Goal: Task Accomplishment & Management: Manage account settings

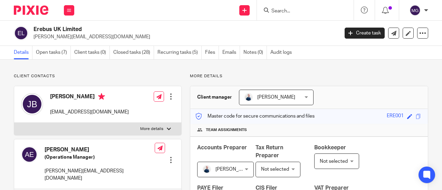
click at [325, 10] on input "Search" at bounding box center [302, 11] width 62 height 6
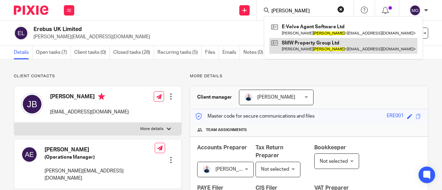
type input "wathen"
click at [325, 40] on link at bounding box center [343, 46] width 148 height 16
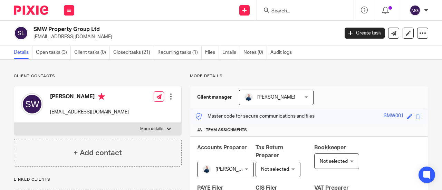
click at [312, 10] on input "Search" at bounding box center [302, 11] width 62 height 6
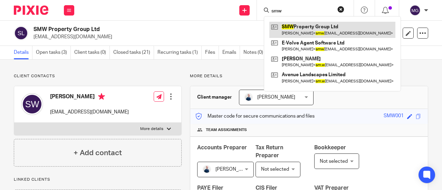
type input "smw"
click at [302, 29] on link at bounding box center [332, 30] width 126 height 16
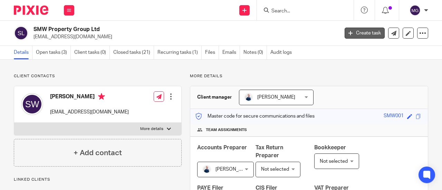
click at [368, 33] on link "Create task" at bounding box center [365, 33] width 40 height 11
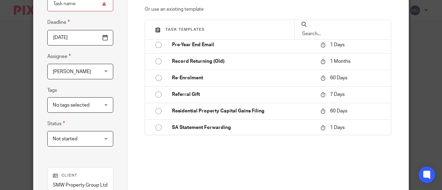
scroll to position [677, 0]
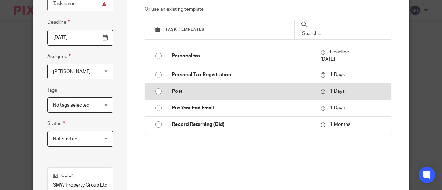
click at [155, 92] on input "radio" at bounding box center [158, 91] width 13 height 13
type input "2025-08-18"
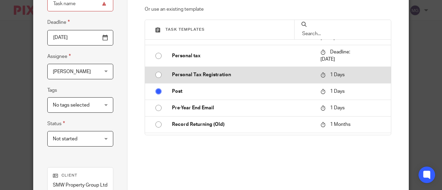
type input "Post"
checkbox input "false"
radio input "false"
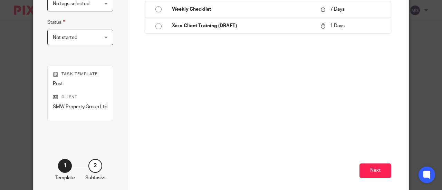
scroll to position [189, 0]
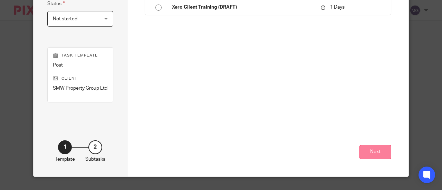
click at [382, 150] on button "Next" at bounding box center [375, 152] width 32 height 15
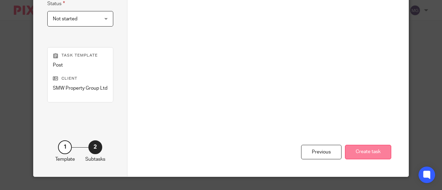
click at [368, 152] on button "Create task" at bounding box center [368, 152] width 46 height 15
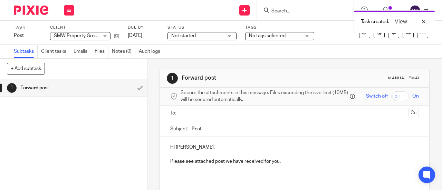
click at [200, 117] on input "text" at bounding box center [294, 113] width 223 height 8
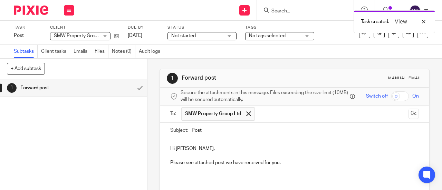
scroll to position [58, 0]
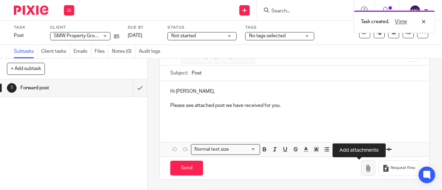
click at [365, 168] on icon "button" at bounding box center [368, 168] width 7 height 7
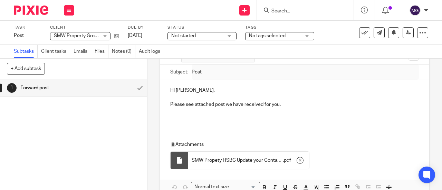
scroll to position [97, 0]
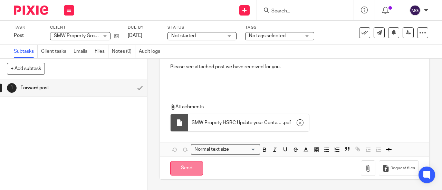
click at [175, 172] on input "Send" at bounding box center [186, 168] width 33 height 15
type input "Sent"
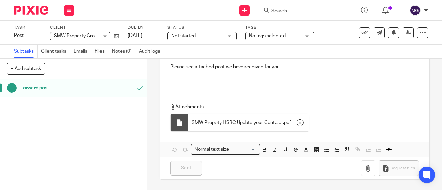
click at [44, 89] on h1 "Forward post" at bounding box center [55, 88] width 70 height 10
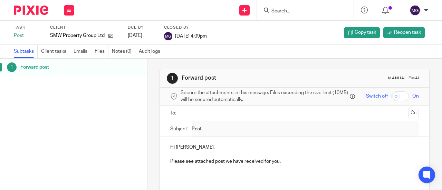
click at [326, 11] on input "Search" at bounding box center [302, 11] width 62 height 6
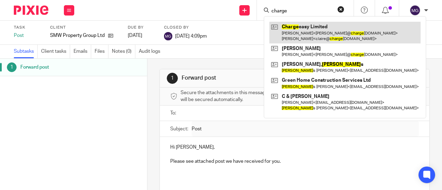
type input "charge"
click at [294, 26] on link at bounding box center [344, 32] width 151 height 21
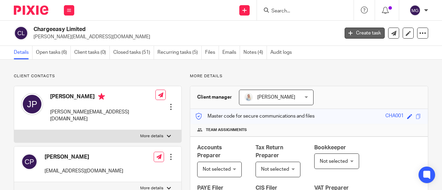
click at [360, 34] on link "Create task" at bounding box center [365, 33] width 40 height 11
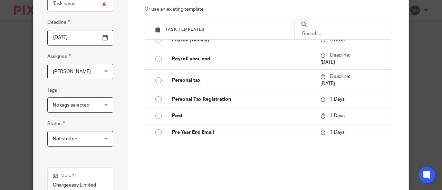
scroll to position [672, 0]
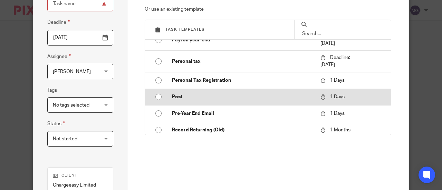
click at [156, 95] on input "radio" at bounding box center [158, 96] width 13 height 13
type input "2025-08-18"
type input "Post"
checkbox input "false"
radio input "false"
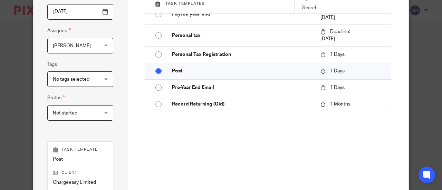
scroll to position [189, 0]
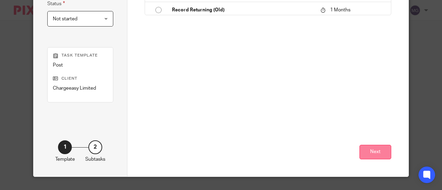
click at [378, 152] on button "Next" at bounding box center [375, 152] width 32 height 15
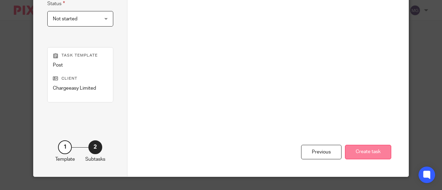
click at [362, 152] on button "Create task" at bounding box center [368, 152] width 46 height 15
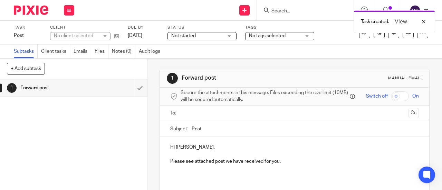
click at [224, 114] on input "text" at bounding box center [294, 113] width 223 height 8
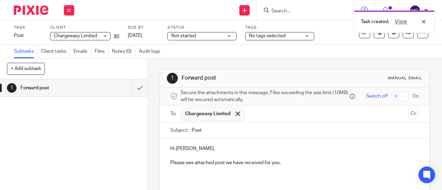
click at [295, 117] on input "text" at bounding box center [327, 113] width 159 height 13
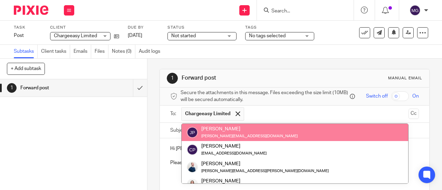
click at [403, 163] on p "Please see attached post we have received for you." at bounding box center [294, 163] width 249 height 7
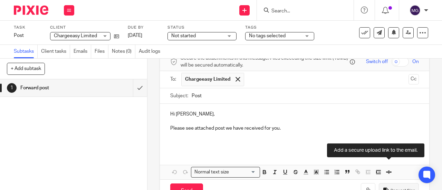
scroll to position [58, 0]
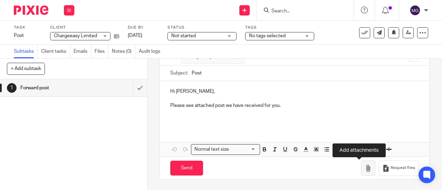
click at [365, 172] on icon "button" at bounding box center [368, 168] width 7 height 7
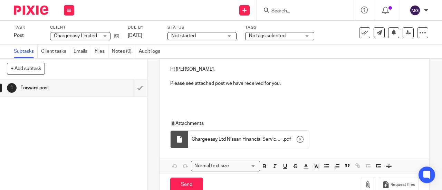
scroll to position [97, 0]
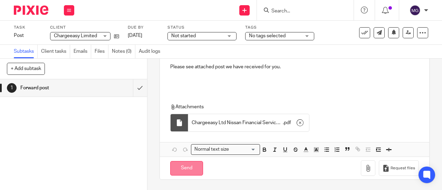
click at [179, 170] on input "Send" at bounding box center [186, 168] width 33 height 15
type input "Sent"
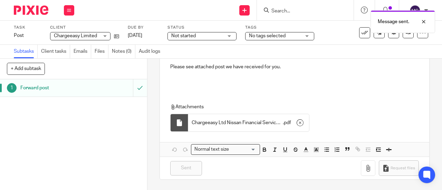
click at [32, 90] on h1 "Forward post" at bounding box center [55, 88] width 70 height 10
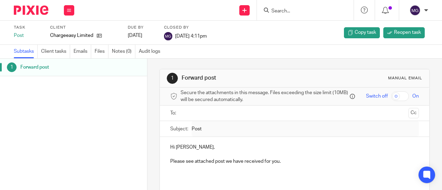
click at [320, 11] on input "Search" at bounding box center [302, 11] width 62 height 6
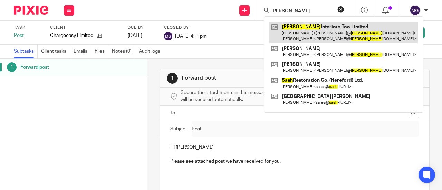
type input "sasha"
click at [315, 25] on link at bounding box center [343, 32] width 148 height 21
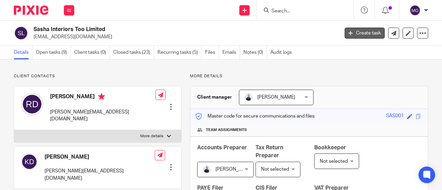
click at [352, 35] on link "Create task" at bounding box center [365, 33] width 40 height 11
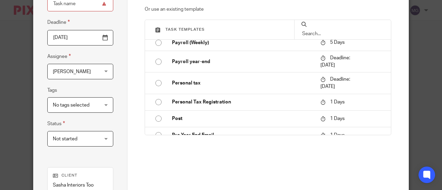
scroll to position [655, 0]
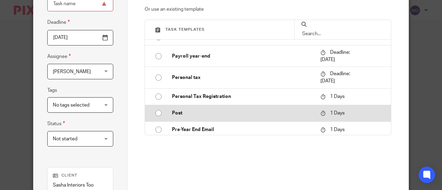
click at [154, 115] on input "radio" at bounding box center [158, 113] width 13 height 13
type input "2025-08-18"
type input "Post"
checkbox input "false"
radio input "false"
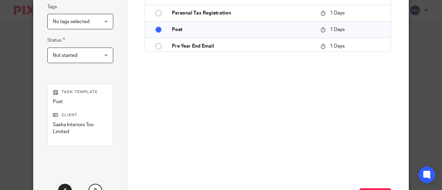
scroll to position [196, 0]
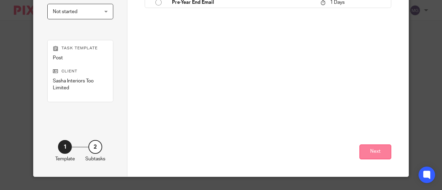
click at [380, 155] on button "Next" at bounding box center [375, 152] width 32 height 15
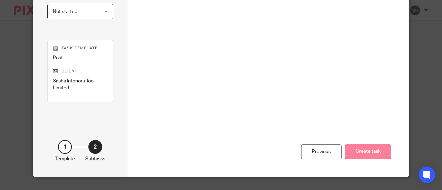
click at [360, 147] on button "Create task" at bounding box center [368, 152] width 46 height 15
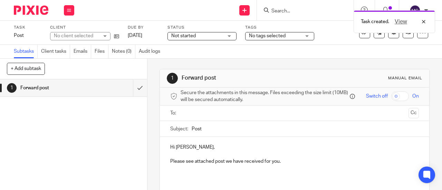
click at [217, 113] on input "text" at bounding box center [294, 113] width 223 height 8
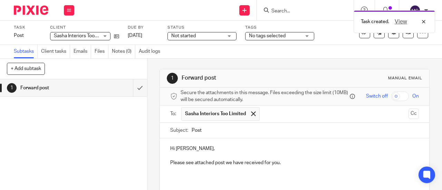
click at [291, 117] on input "text" at bounding box center [334, 113] width 143 height 13
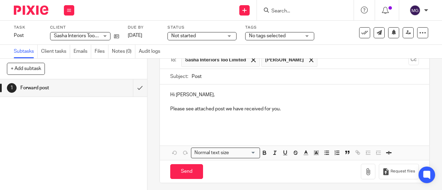
scroll to position [58, 0]
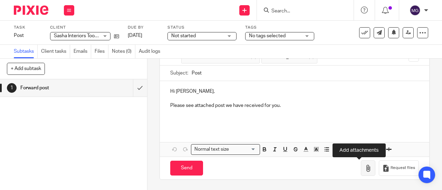
click at [365, 170] on icon "button" at bounding box center [368, 168] width 7 height 7
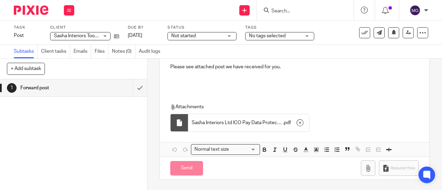
scroll to position [97, 0]
click at [190, 170] on input "Send" at bounding box center [186, 168] width 33 height 15
type input "Sent"
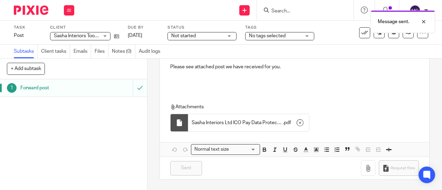
click at [32, 86] on h1 "Forward post" at bounding box center [55, 88] width 70 height 10
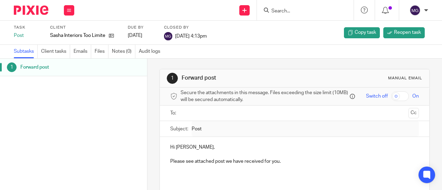
click at [286, 13] on input "Search" at bounding box center [302, 11] width 62 height 6
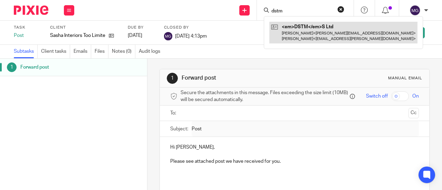
type input "dstm"
click at [297, 27] on link at bounding box center [343, 32] width 148 height 21
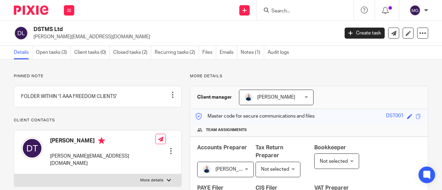
click at [295, 11] on input "Search" at bounding box center [302, 11] width 62 height 6
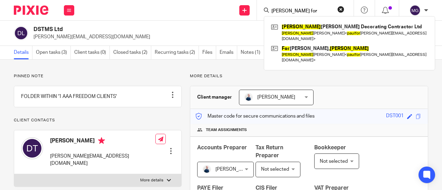
type input "[PERSON_NAME] for"
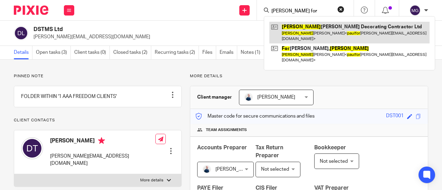
click at [309, 29] on link at bounding box center [349, 32] width 160 height 21
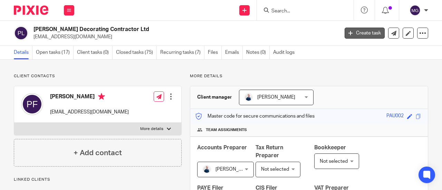
click at [352, 31] on link "Create task" at bounding box center [365, 33] width 40 height 11
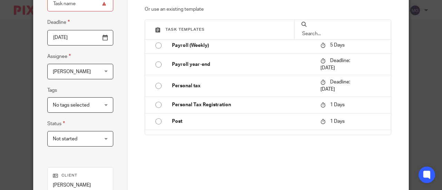
scroll to position [658, 0]
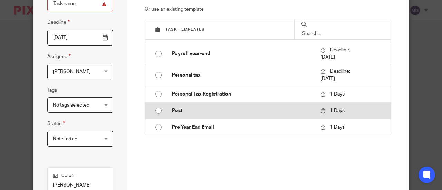
click at [158, 110] on input "radio" at bounding box center [158, 110] width 13 height 13
type input "2025-08-18"
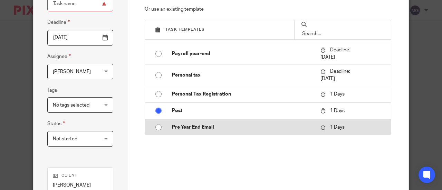
type input "Post"
checkbox input "false"
radio input "false"
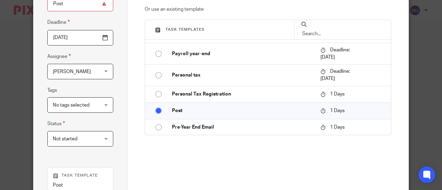
scroll to position [196, 0]
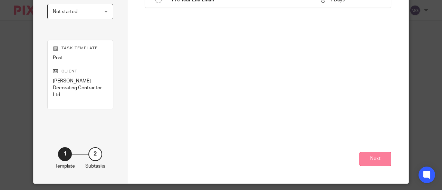
click at [373, 156] on button "Next" at bounding box center [375, 159] width 32 height 15
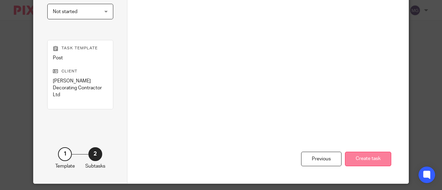
click at [352, 155] on button "Create task" at bounding box center [368, 159] width 46 height 15
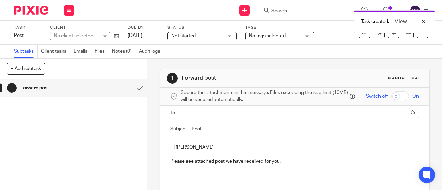
click at [208, 117] on input "text" at bounding box center [294, 113] width 223 height 8
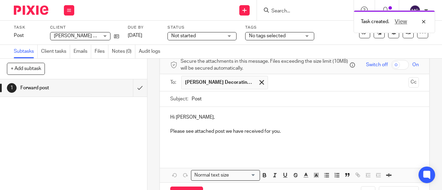
scroll to position [58, 0]
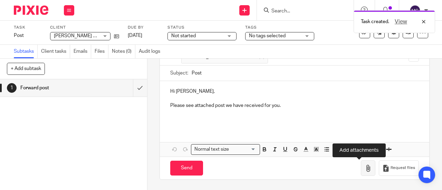
click at [365, 167] on icon "button" at bounding box center [368, 168] width 7 height 7
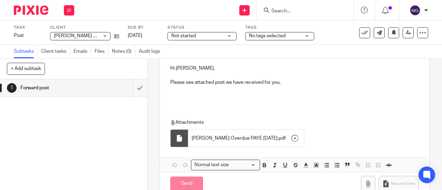
scroll to position [97, 0]
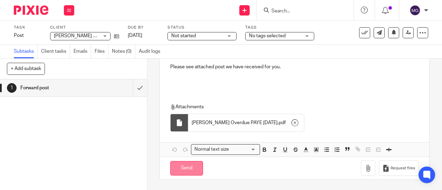
click at [182, 169] on input "Send" at bounding box center [186, 168] width 33 height 15
type input "Sent"
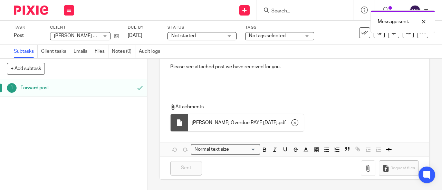
click at [27, 87] on h1 "Forward post" at bounding box center [55, 88] width 70 height 10
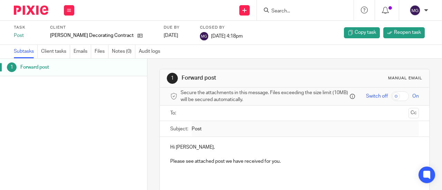
click at [314, 12] on input "Search" at bounding box center [302, 11] width 62 height 6
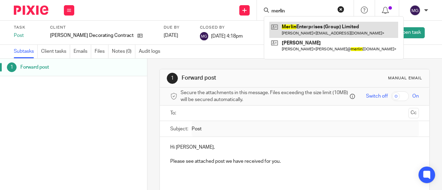
type input "merlin"
click at [307, 30] on link at bounding box center [333, 30] width 129 height 16
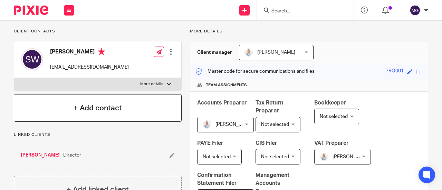
scroll to position [35, 0]
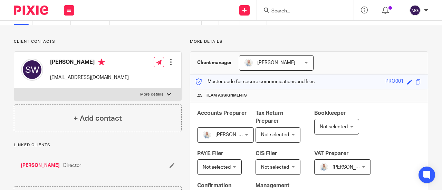
click at [162, 92] on label "More details" at bounding box center [97, 94] width 167 height 12
click at [14, 88] on input "More details" at bounding box center [14, 88] width 0 height 0
checkbox input "true"
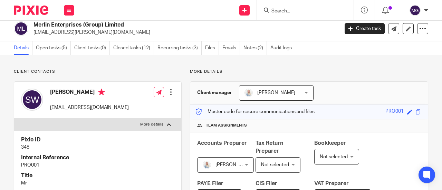
scroll to position [0, 0]
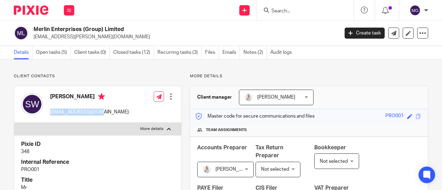
drag, startPoint x: 105, startPoint y: 113, endPoint x: 50, endPoint y: 115, distance: 55.6
click at [50, 115] on div "[PERSON_NAME] [EMAIL_ADDRESS][DOMAIN_NAME] Edit contact Create client from cont…" at bounding box center [97, 104] width 167 height 37
copy p "[EMAIL_ADDRESS][DOMAIN_NAME]"
click at [80, 38] on p "sweir@weir-ts.com" at bounding box center [183, 36] width 301 height 7
drag, startPoint x: 79, startPoint y: 37, endPoint x: 33, endPoint y: 38, distance: 45.6
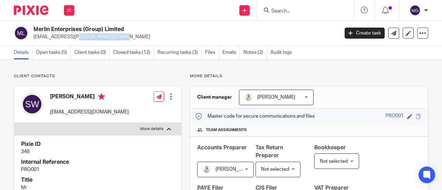
click at [33, 38] on div "Merlin Enterprises (Group) Limited sweir@weir-ts.com" at bounding box center [174, 33] width 320 height 15
copy p "sweir@weir-ts.com"
drag, startPoint x: 102, startPoint y: 114, endPoint x: 48, endPoint y: 113, distance: 53.9
click at [48, 113] on div "Stephen Weir sweir@radar2030.com Edit contact Create client from contact Export…" at bounding box center [97, 104] width 167 height 37
copy p "sweir@radar2030.com"
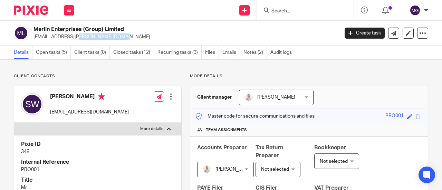
drag, startPoint x: 80, startPoint y: 38, endPoint x: 33, endPoint y: 42, distance: 47.1
click at [33, 42] on div "Merlin Enterprises (Group) Limited sweir@weir-ts.com Create task Update from Co…" at bounding box center [221, 33] width 442 height 25
copy p "sweir@weir-ts.com"
click at [298, 9] on input "Search" at bounding box center [302, 11] width 62 height 6
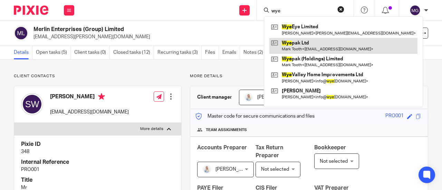
type input "wye"
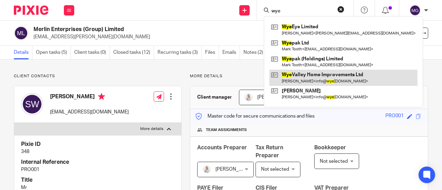
drag, startPoint x: 294, startPoint y: 41, endPoint x: 287, endPoint y: 76, distance: 35.1
click at [294, 41] on link at bounding box center [343, 46] width 148 height 16
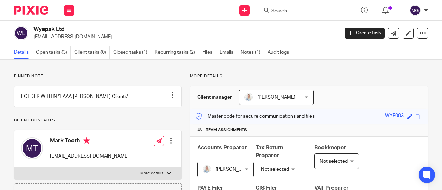
click at [284, 9] on input "Search" at bounding box center [302, 11] width 62 height 6
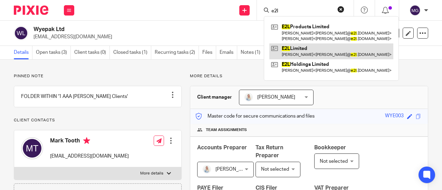
type input "e2l"
click at [289, 52] on link at bounding box center [331, 52] width 124 height 16
